Goal: Navigation & Orientation: Find specific page/section

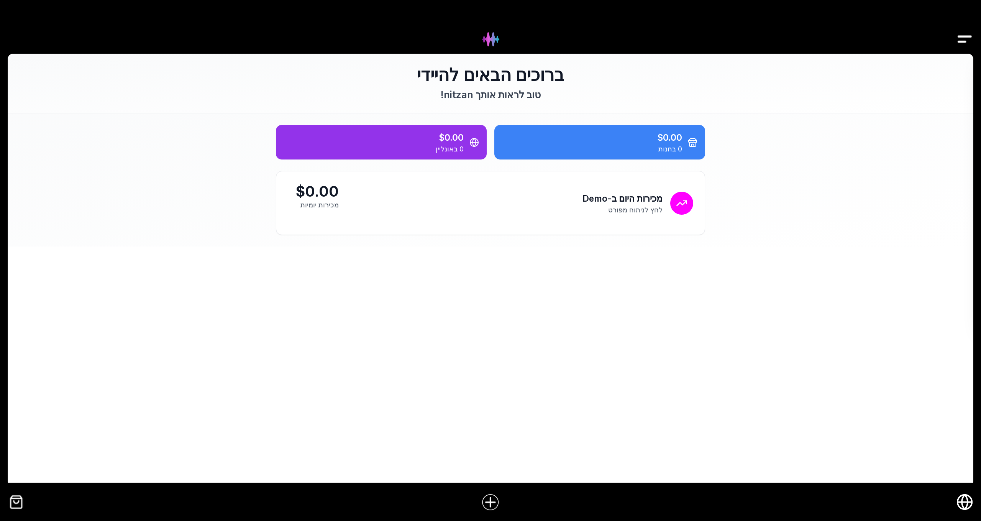
click at [965, 502] on icon "חנות אונליין" at bounding box center [964, 502] width 15 height 0
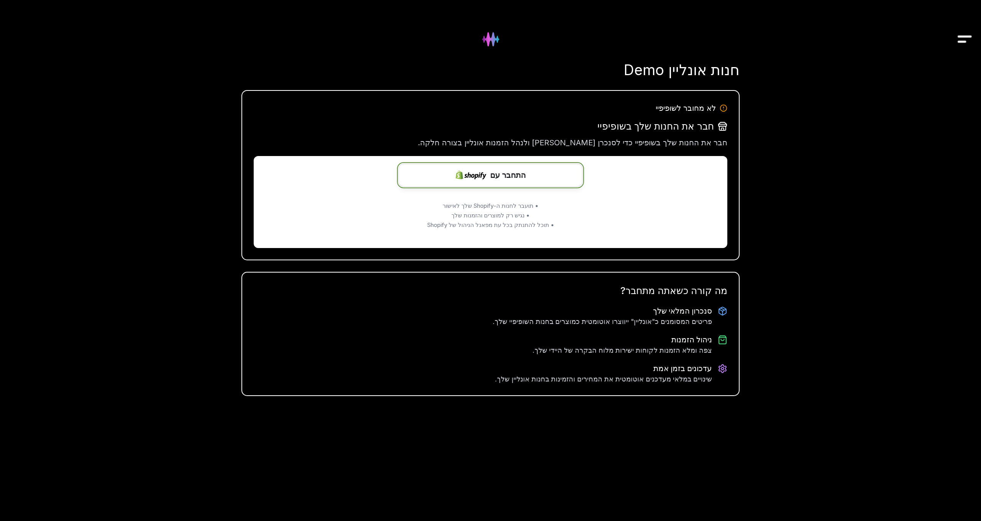
click at [501, 179] on span "התחבר עם" at bounding box center [508, 174] width 36 height 11
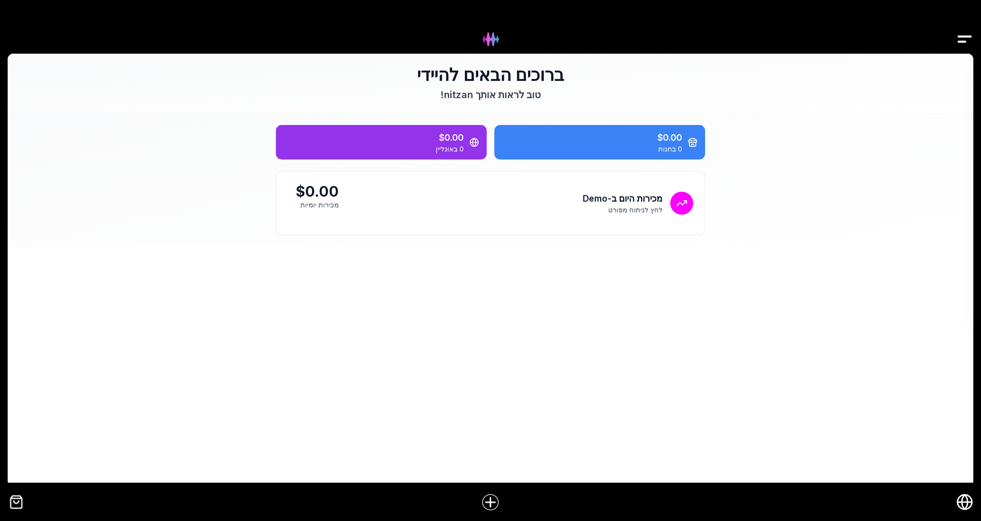
click at [964, 507] on icon "חנות אונליין" at bounding box center [965, 502] width 6 height 15
